Goal: Transaction & Acquisition: Register for event/course

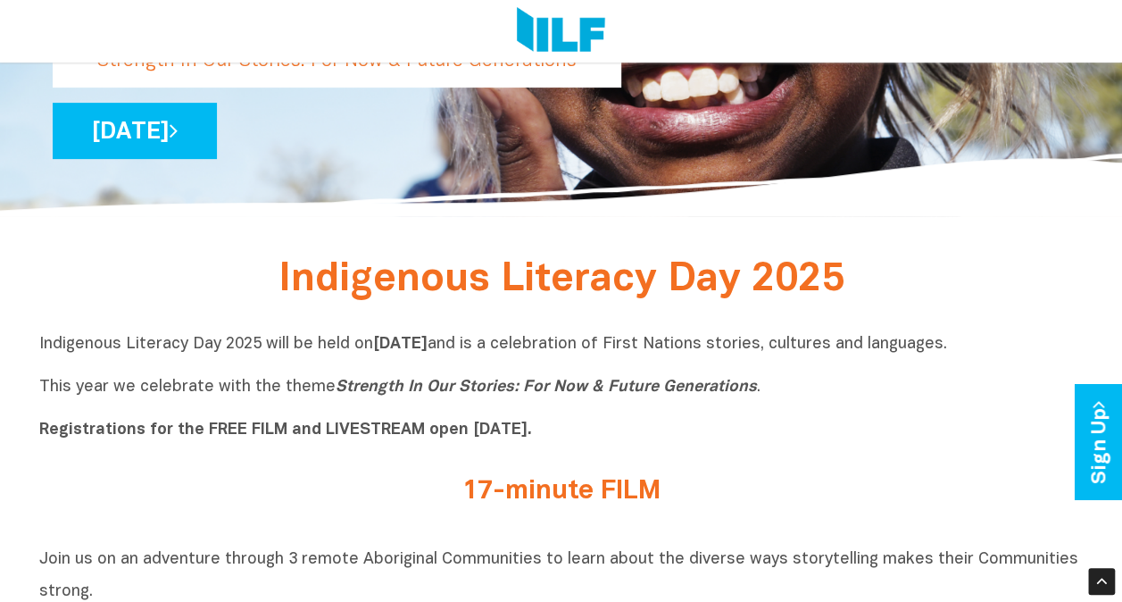
scroll to position [308, 0]
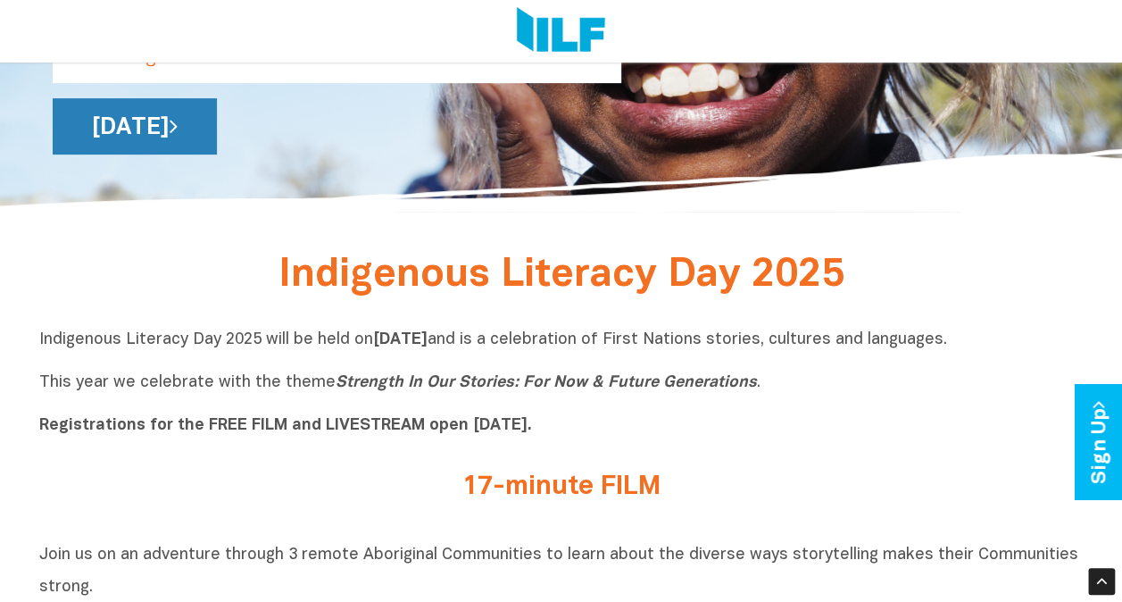
click at [217, 120] on link "[DATE]" at bounding box center [135, 126] width 164 height 56
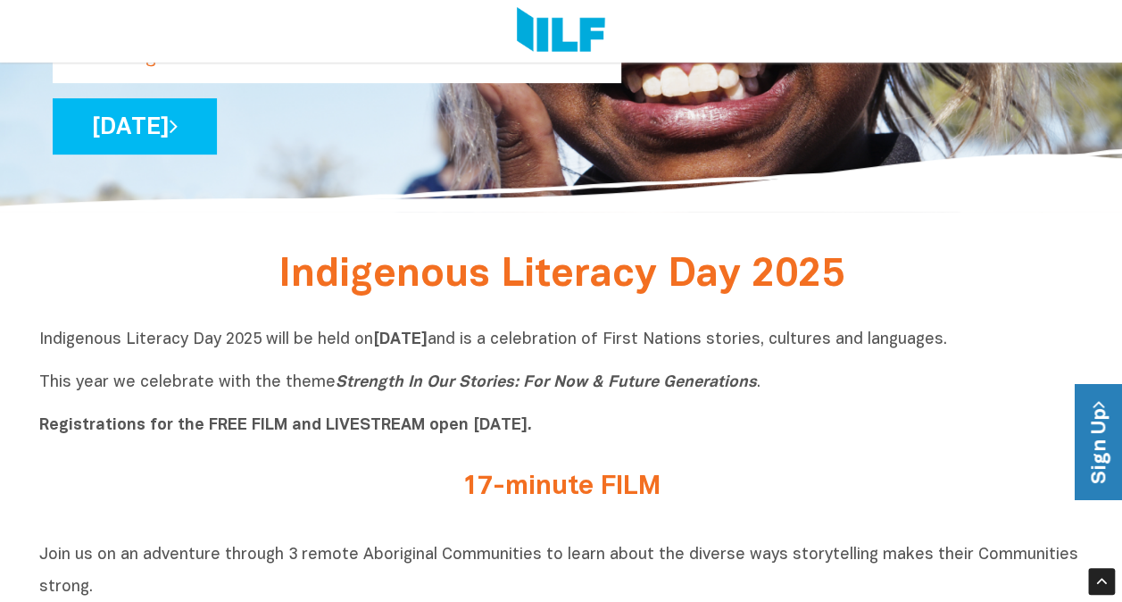
click at [1103, 427] on link "Sign Up" at bounding box center [1100, 442] width 51 height 115
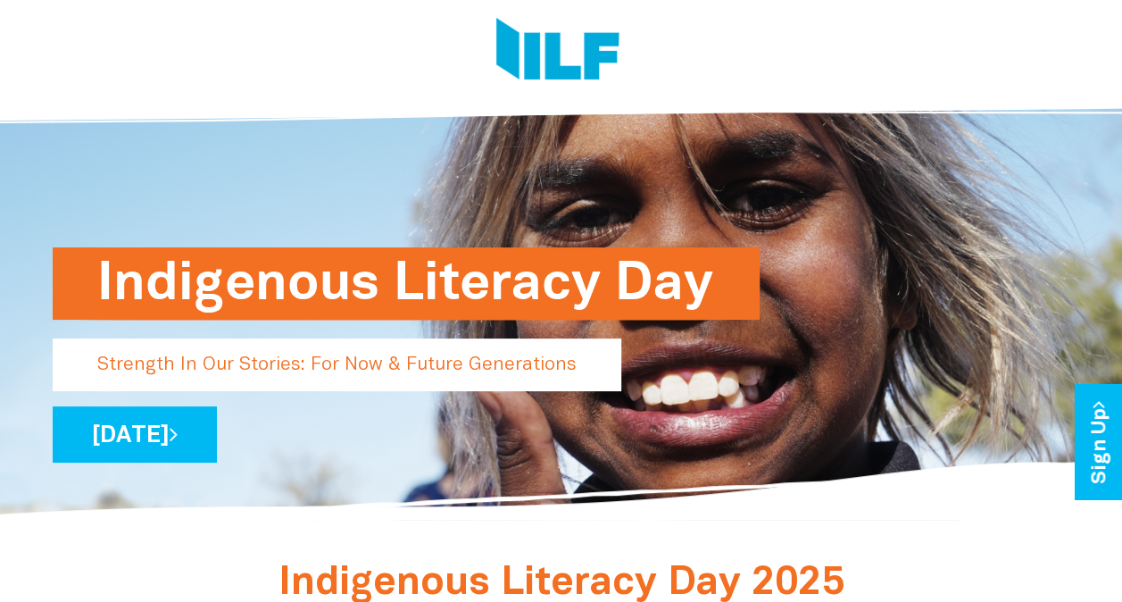
click at [519, 287] on h1 "Indigenous Literacy Day" at bounding box center [406, 283] width 618 height 72
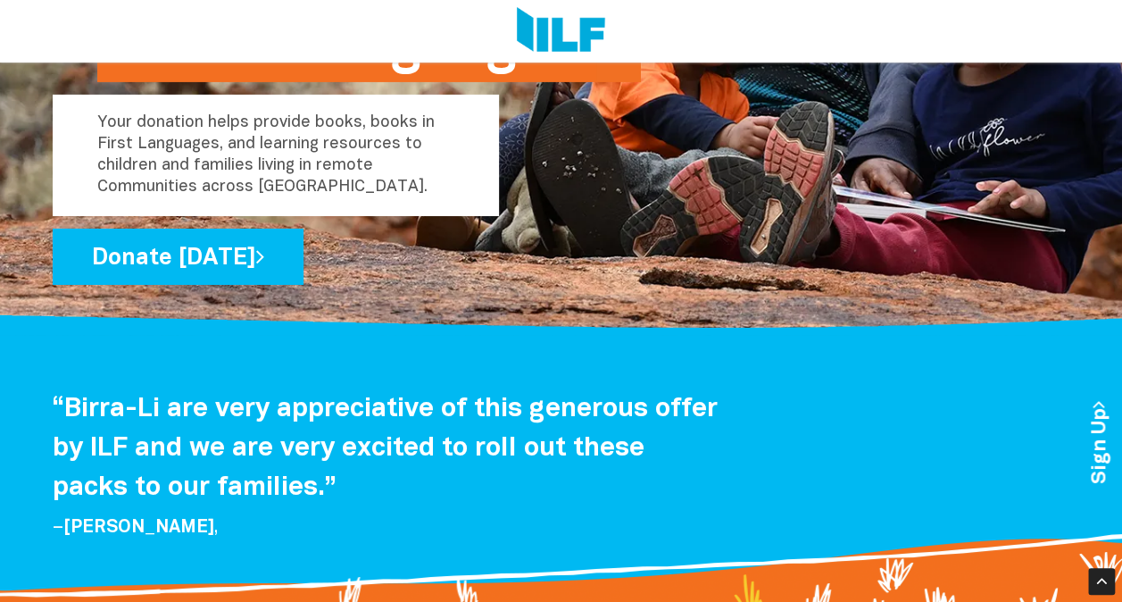
scroll to position [2996, 0]
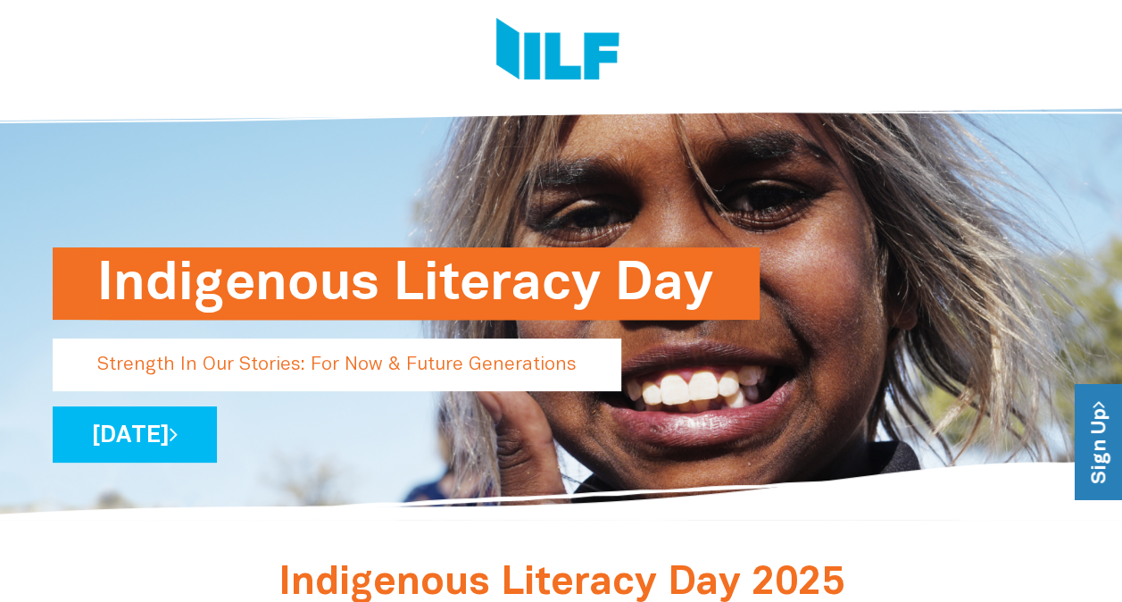
click at [1078, 464] on link "Sign Up" at bounding box center [1100, 442] width 51 height 115
